Goal: Task Accomplishment & Management: Manage account settings

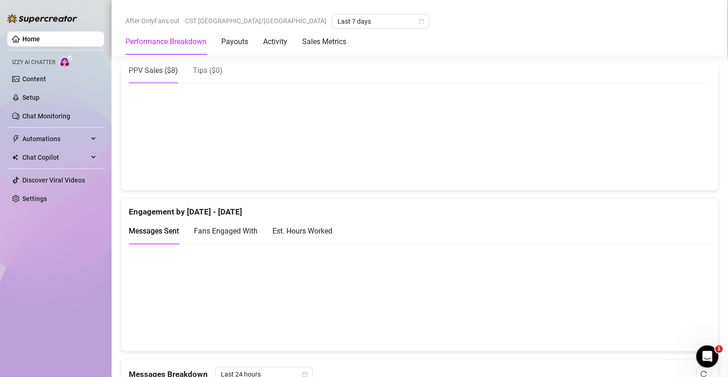
scroll to position [502, 0]
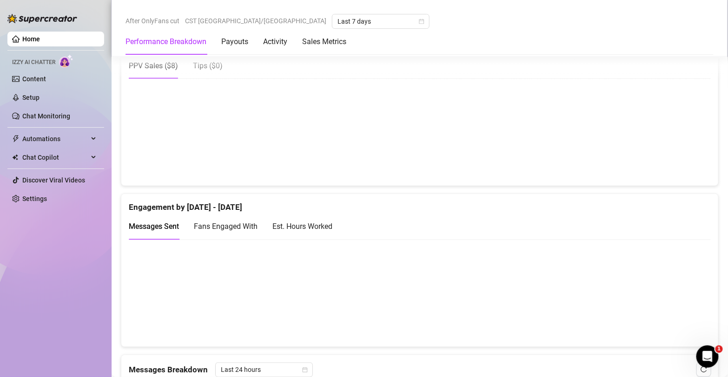
click at [311, 228] on div "Est. Hours Worked" at bounding box center [302, 227] width 60 height 12
click at [46, 78] on link "Content" at bounding box center [34, 78] width 24 height 7
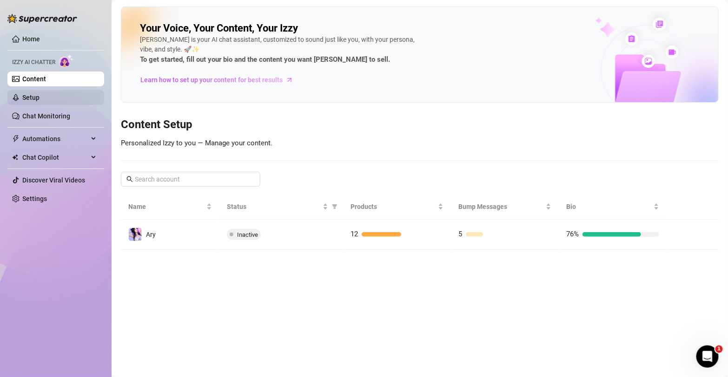
click at [39, 101] on link "Setup" at bounding box center [30, 97] width 17 height 7
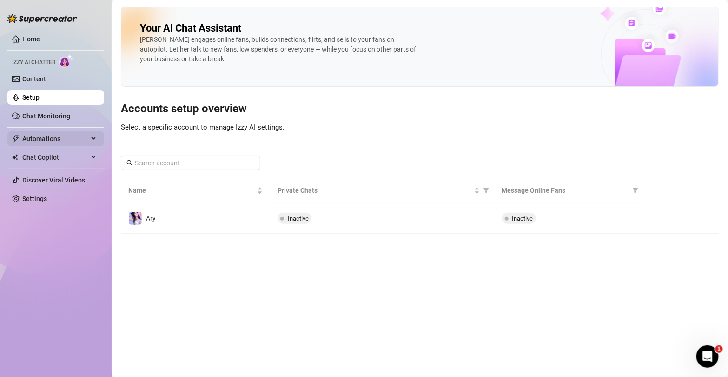
click at [50, 141] on span "Automations" at bounding box center [55, 139] width 66 height 15
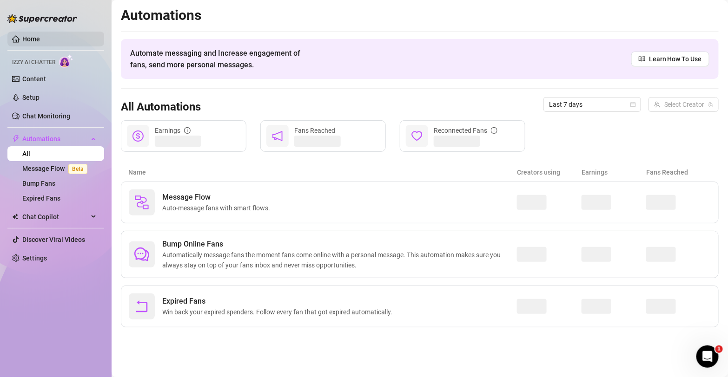
click at [34, 39] on link "Home" at bounding box center [31, 38] width 18 height 7
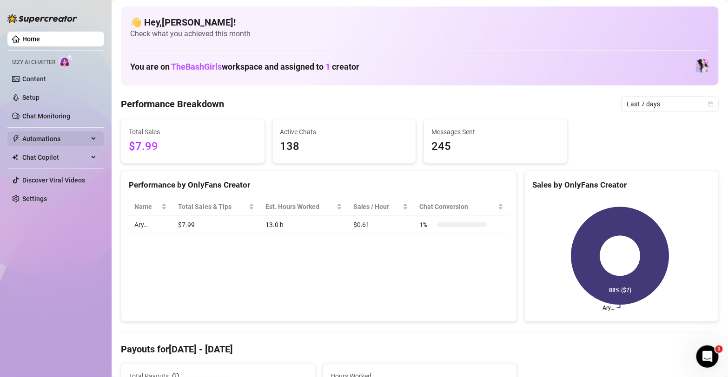
click at [33, 145] on span "Automations" at bounding box center [55, 139] width 66 height 15
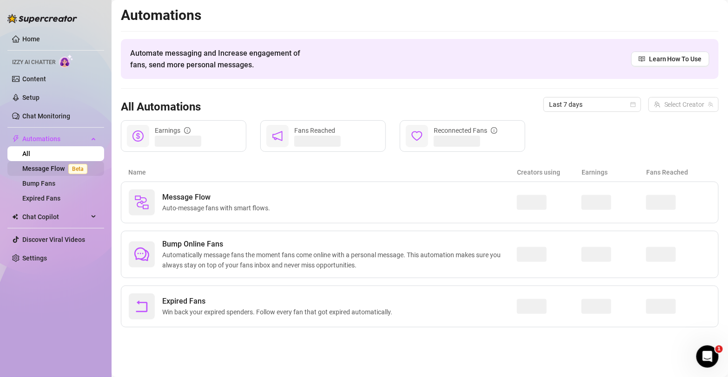
click at [33, 171] on link "Message Flow Beta" at bounding box center [56, 168] width 69 height 7
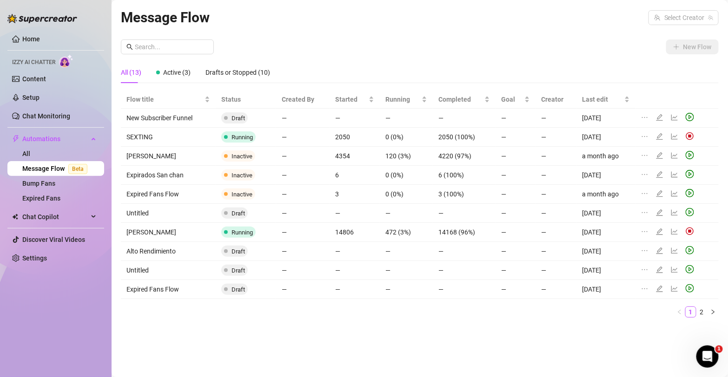
click at [35, 65] on span "Izzy AI Chatter" at bounding box center [33, 62] width 43 height 9
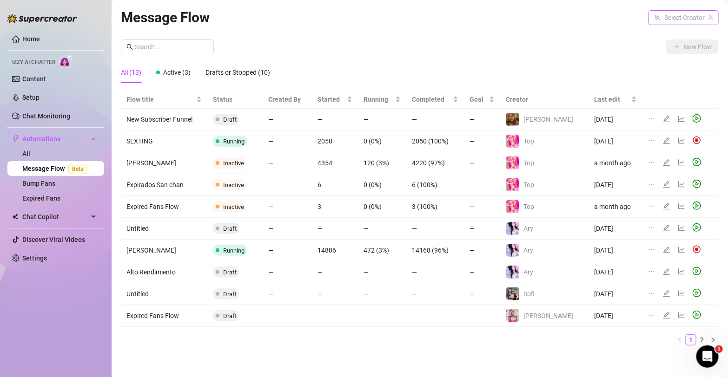
click at [686, 17] on input "search" at bounding box center [679, 18] width 51 height 14
click at [681, 33] on span "( aryvilchis )" at bounding box center [691, 37] width 32 height 10
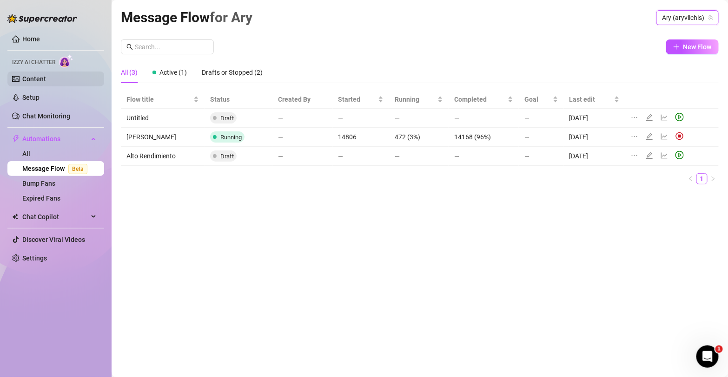
click at [30, 79] on link "Content" at bounding box center [34, 78] width 24 height 7
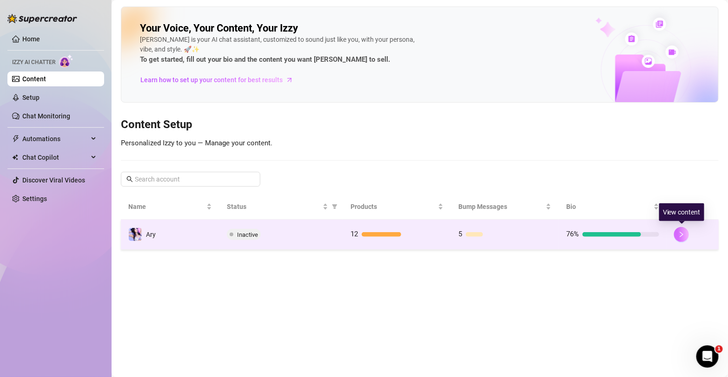
click at [680, 233] on icon "right" at bounding box center [681, 234] width 7 height 7
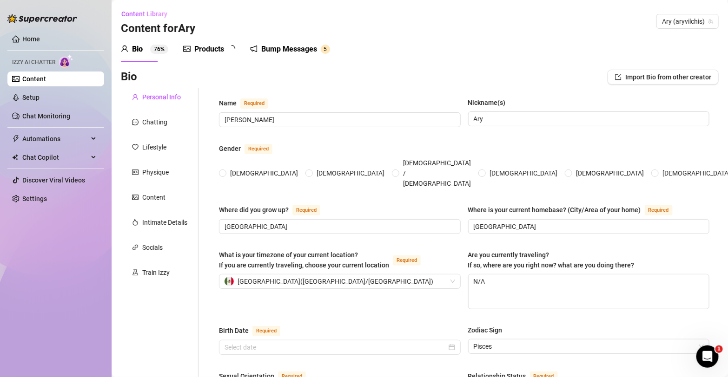
radio input "true"
type input "[DATE]"
click at [24, 39] on link "Home" at bounding box center [31, 38] width 18 height 7
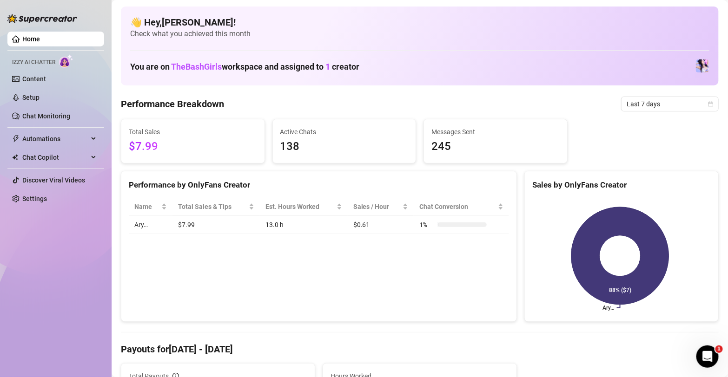
click at [32, 62] on span "Izzy AI Chatter" at bounding box center [33, 62] width 43 height 9
click at [46, 77] on link "Content" at bounding box center [34, 78] width 24 height 7
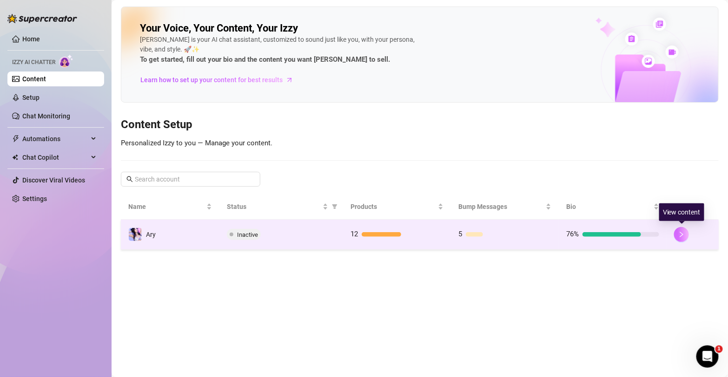
click at [685, 233] on button "button" at bounding box center [681, 234] width 15 height 15
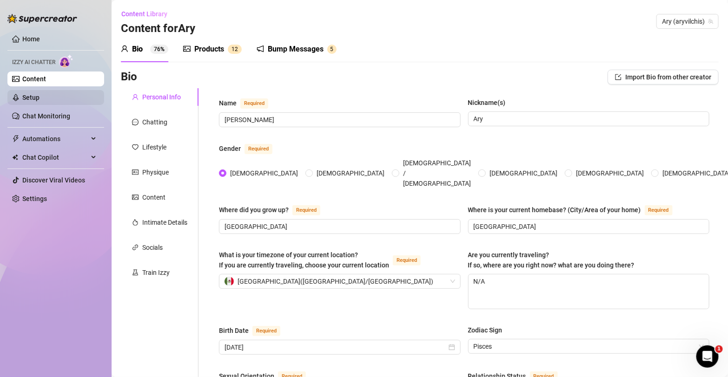
click at [36, 95] on link "Setup" at bounding box center [30, 97] width 17 height 7
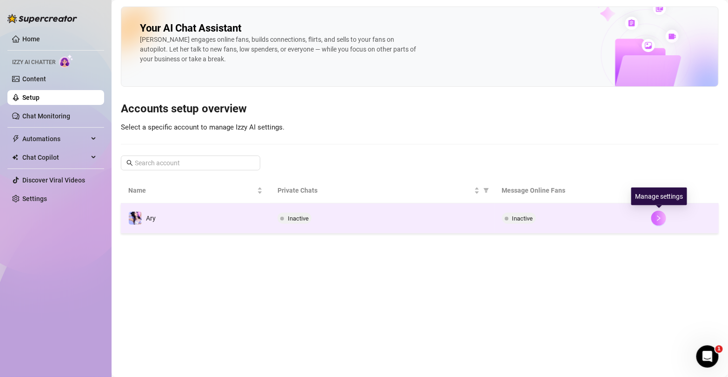
click at [660, 221] on icon "right" at bounding box center [658, 218] width 7 height 7
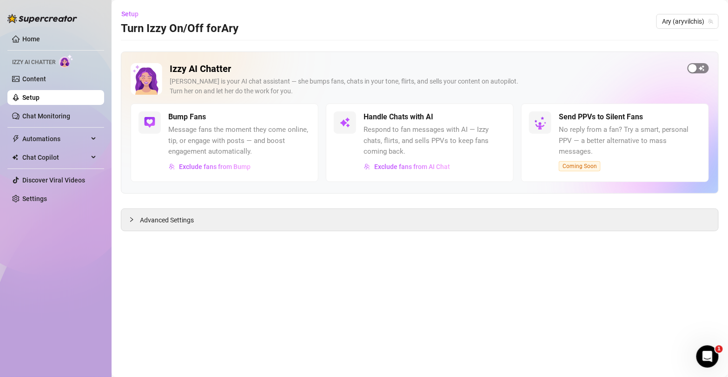
click at [697, 71] on span "button" at bounding box center [697, 68] width 21 height 10
click at [703, 66] on div "button" at bounding box center [703, 68] width 8 height 8
click at [271, 231] on main "Setup Turn Izzy On/Off for Ary Ary (aryvilchis) Izzy AI Chatter [PERSON_NAME] i…" at bounding box center [420, 188] width 616 height 377
click at [269, 221] on div "Advanced Settings" at bounding box center [419, 220] width 597 height 22
click at [161, 215] on span "Advanced Settings" at bounding box center [167, 220] width 54 height 10
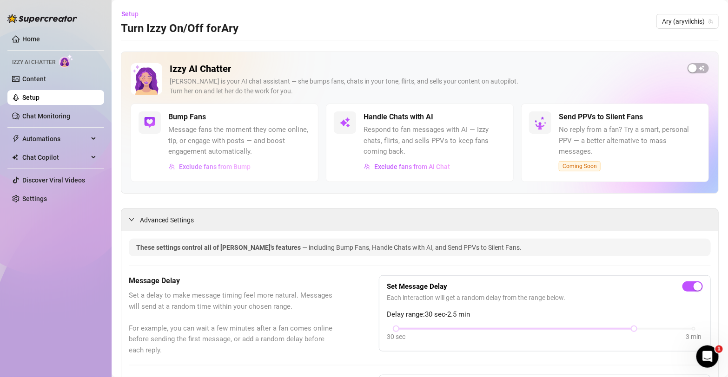
click at [222, 167] on span "Exclude fans from Bump" at bounding box center [215, 166] width 72 height 7
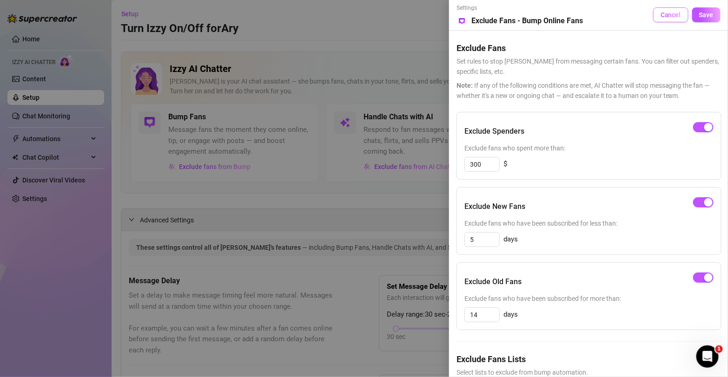
click at [676, 20] on button "Cancel" at bounding box center [670, 14] width 35 height 15
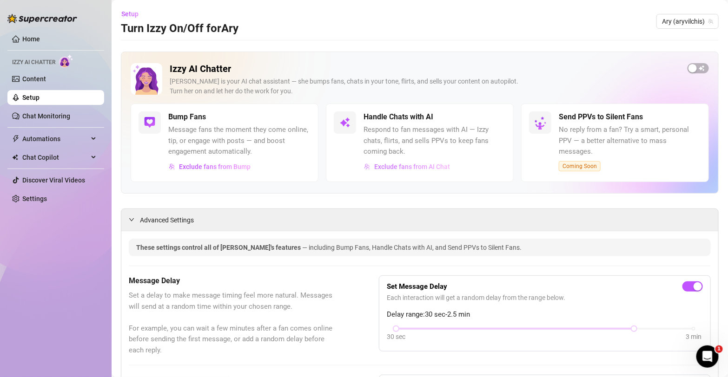
click at [425, 165] on span "Exclude fans from AI Chat" at bounding box center [412, 166] width 76 height 7
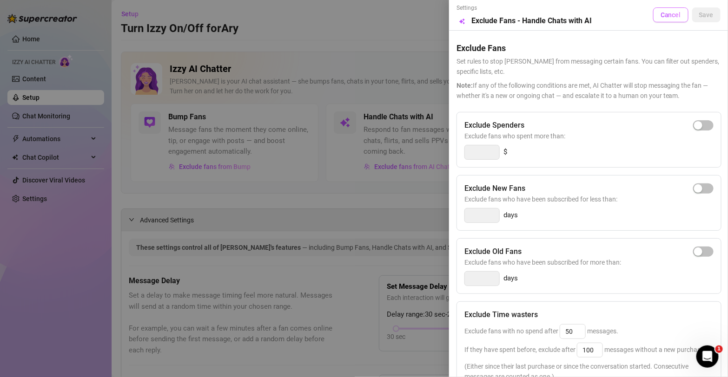
click at [668, 18] on span "Cancel" at bounding box center [670, 14] width 20 height 7
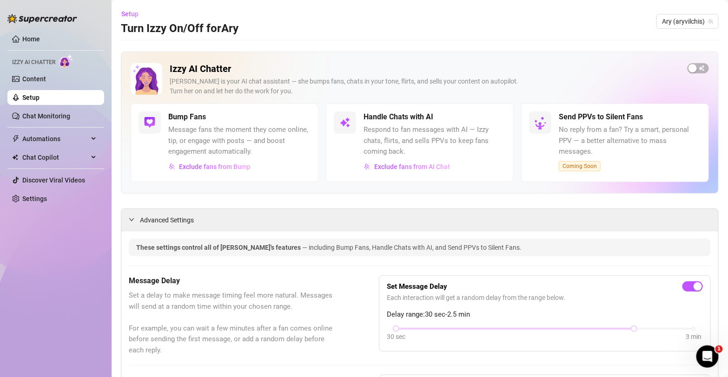
drag, startPoint x: 488, startPoint y: 81, endPoint x: 486, endPoint y: 63, distance: 17.8
click at [487, 75] on div "Izzy AI Chatter [PERSON_NAME] is your AI chat assistant — she bumps fans, chats…" at bounding box center [425, 83] width 510 height 40
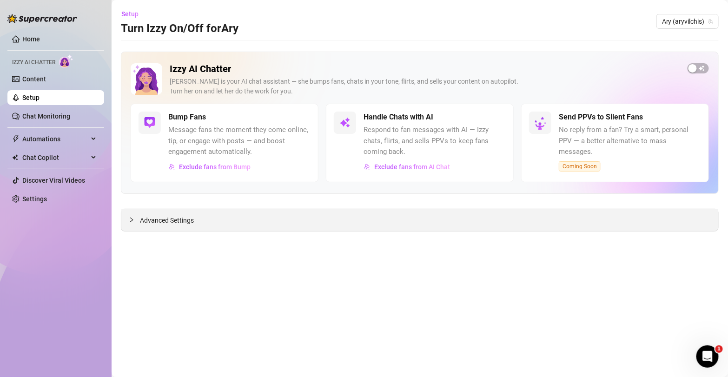
click at [140, 218] on span "Advanced Settings" at bounding box center [167, 220] width 54 height 10
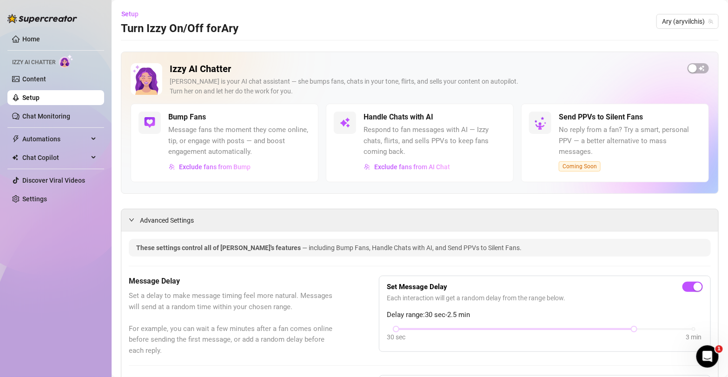
click at [390, 174] on div "Handle Chats with AI Respond to fan messages with AI — Izzy chats, flirts, and …" at bounding box center [420, 143] width 188 height 79
click at [387, 161] on button "Exclude fans from AI Chat" at bounding box center [406, 166] width 87 height 15
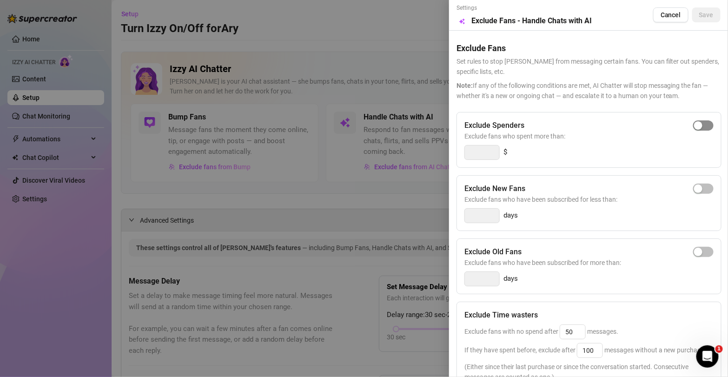
click at [481, 128] on div "button" at bounding box center [698, 125] width 8 height 8
type input "300"
click at [481, 253] on div "button" at bounding box center [698, 252] width 8 height 8
type input "14"
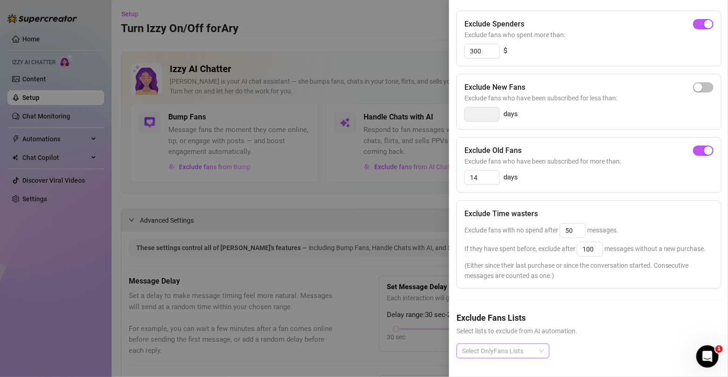
scroll to position [120, 0]
click at [481, 342] on div at bounding box center [497, 350] width 79 height 13
click at [309, 167] on div at bounding box center [364, 188] width 728 height 377
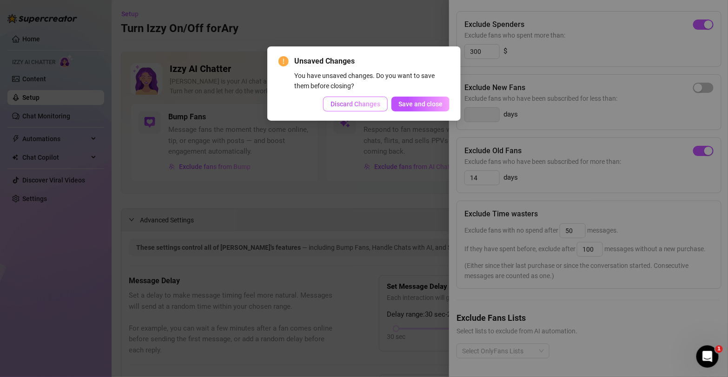
click at [358, 106] on span "Discard Changes" at bounding box center [355, 103] width 50 height 7
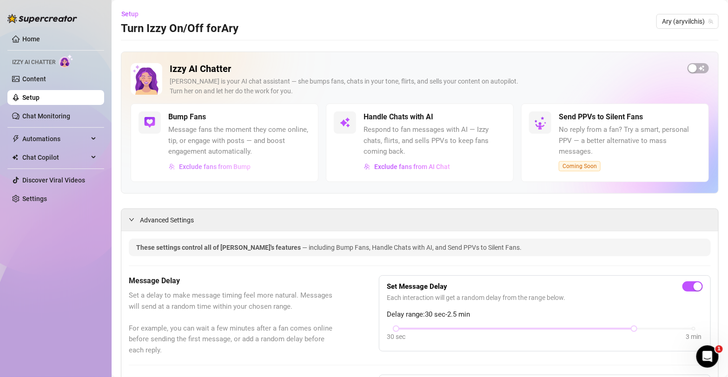
click at [223, 166] on span "Exclude fans from Bump" at bounding box center [215, 166] width 72 height 7
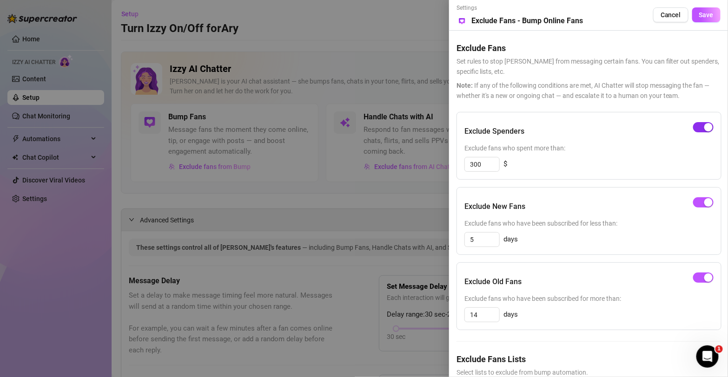
click at [481, 129] on span "button" at bounding box center [703, 127] width 20 height 10
click at [481, 207] on span "button" at bounding box center [703, 202] width 20 height 10
click at [481, 276] on button "button" at bounding box center [703, 278] width 20 height 10
click at [481, 14] on span "Save" at bounding box center [706, 14] width 14 height 7
